Goal: Navigation & Orientation: Find specific page/section

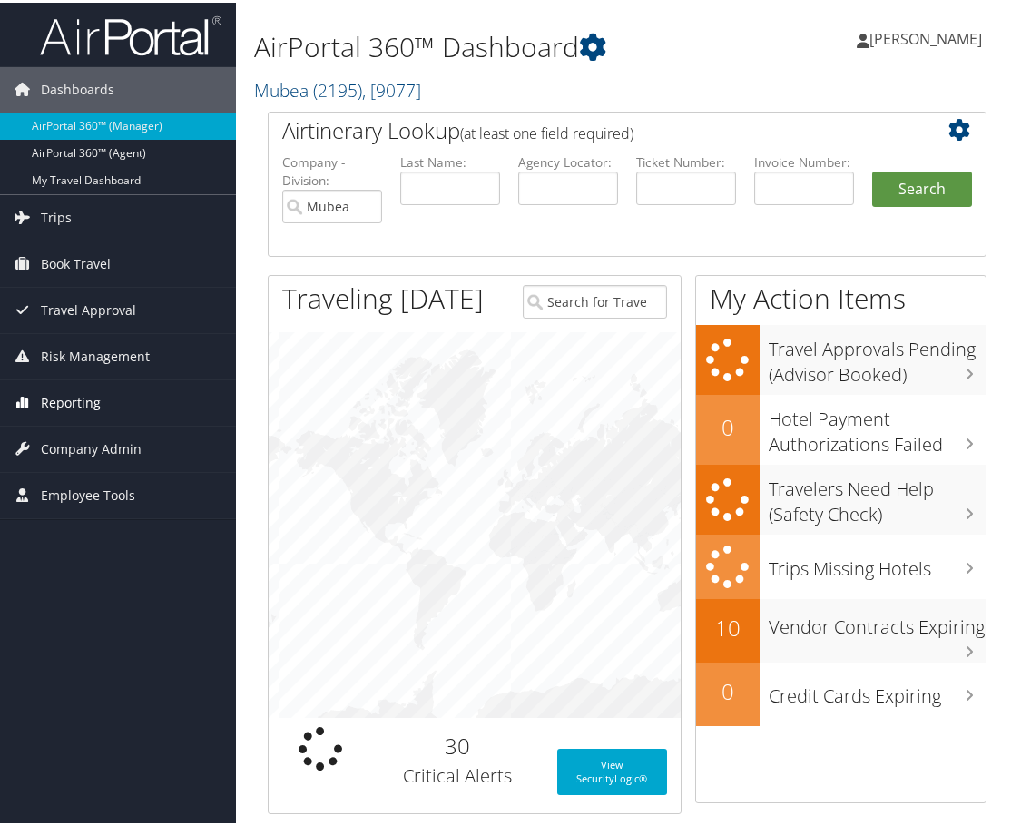
click at [85, 395] on span "Reporting" at bounding box center [71, 400] width 60 height 45
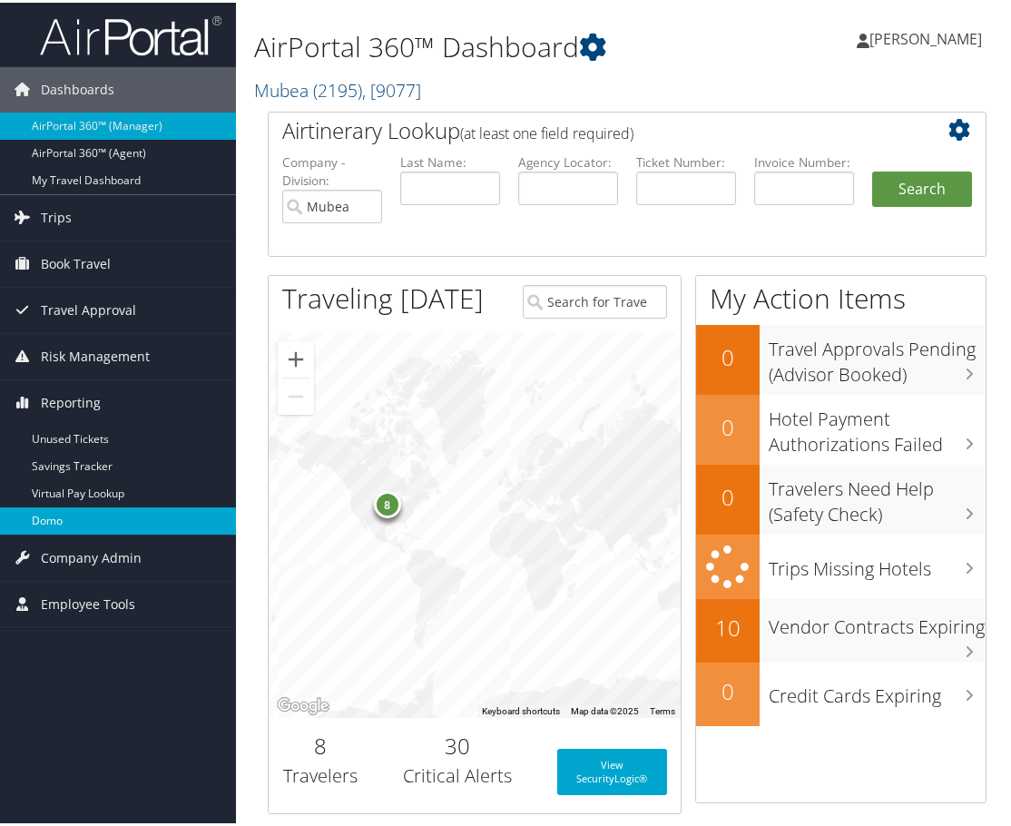
click at [85, 523] on link "Domo" at bounding box center [118, 518] width 236 height 27
